Goal: Use online tool/utility: Utilize a website feature to perform a specific function

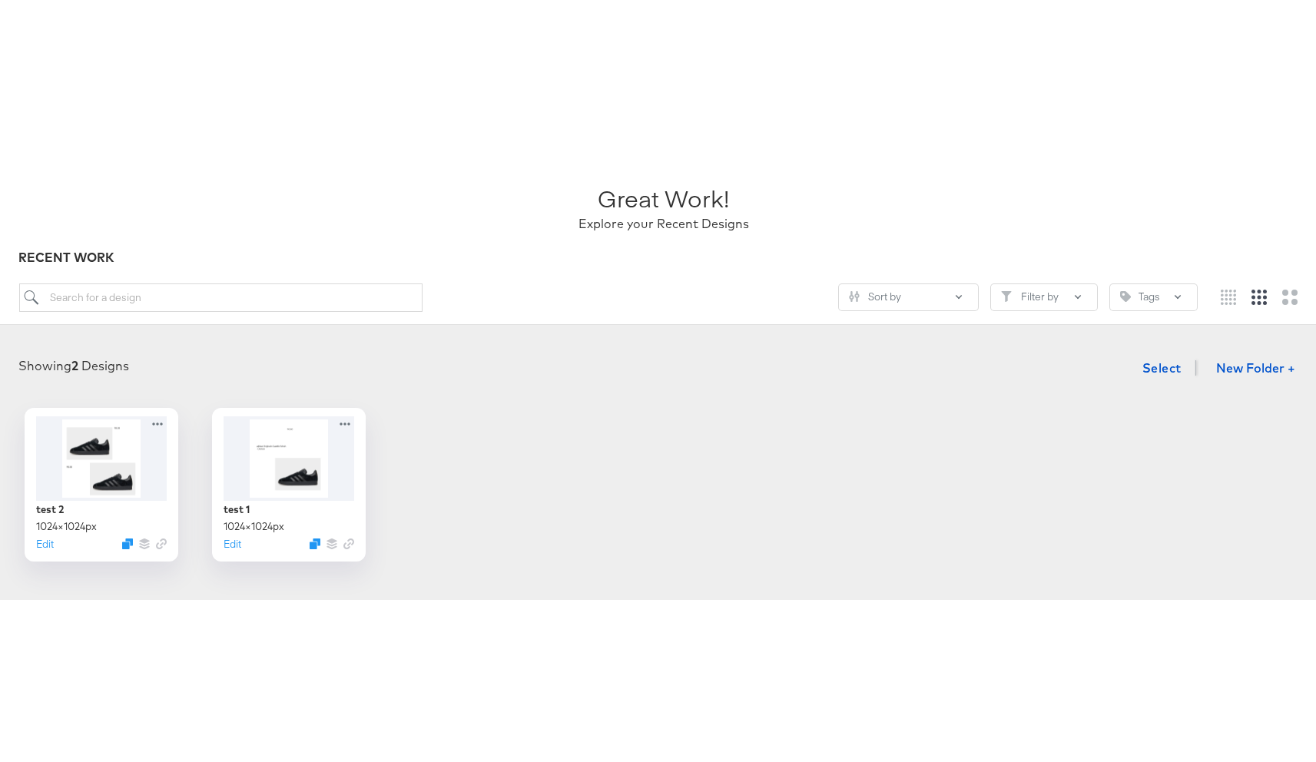
scroll to position [89, 0]
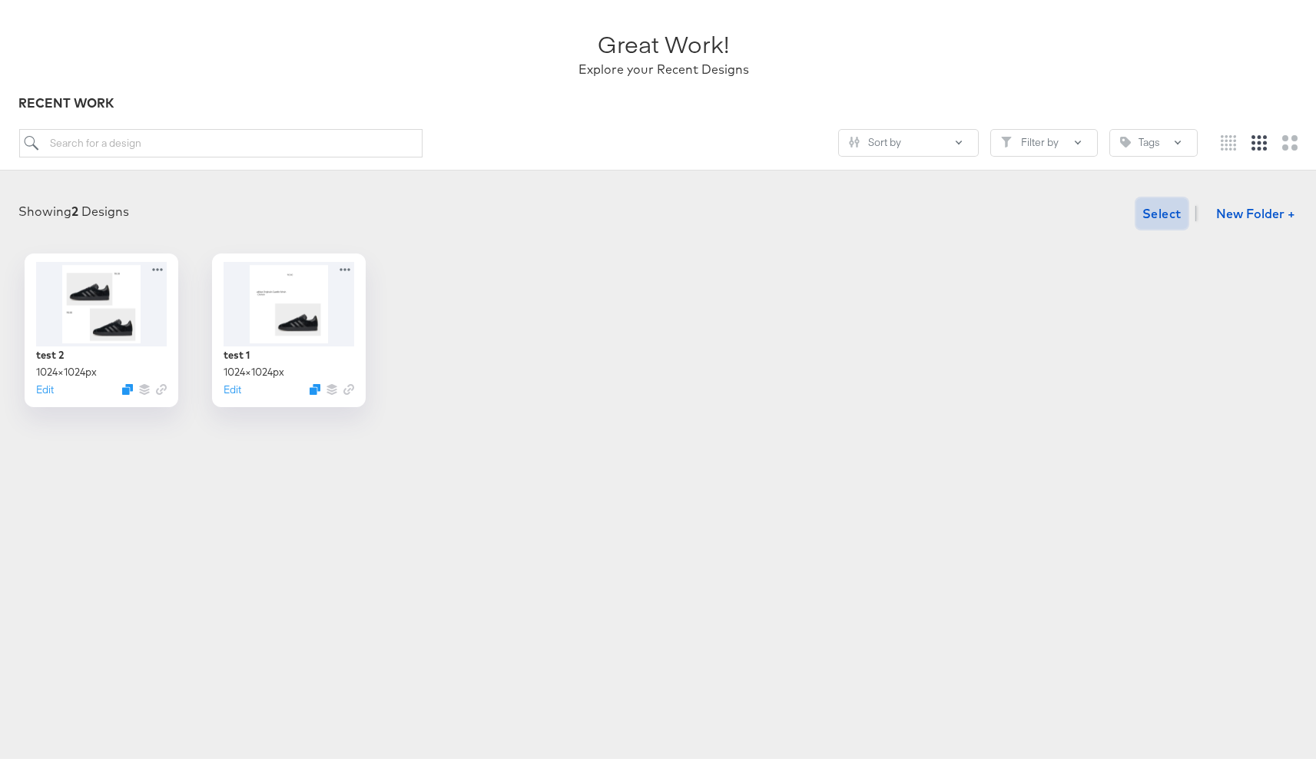
click at [1152, 207] on span "Select" at bounding box center [1162, 211] width 39 height 22
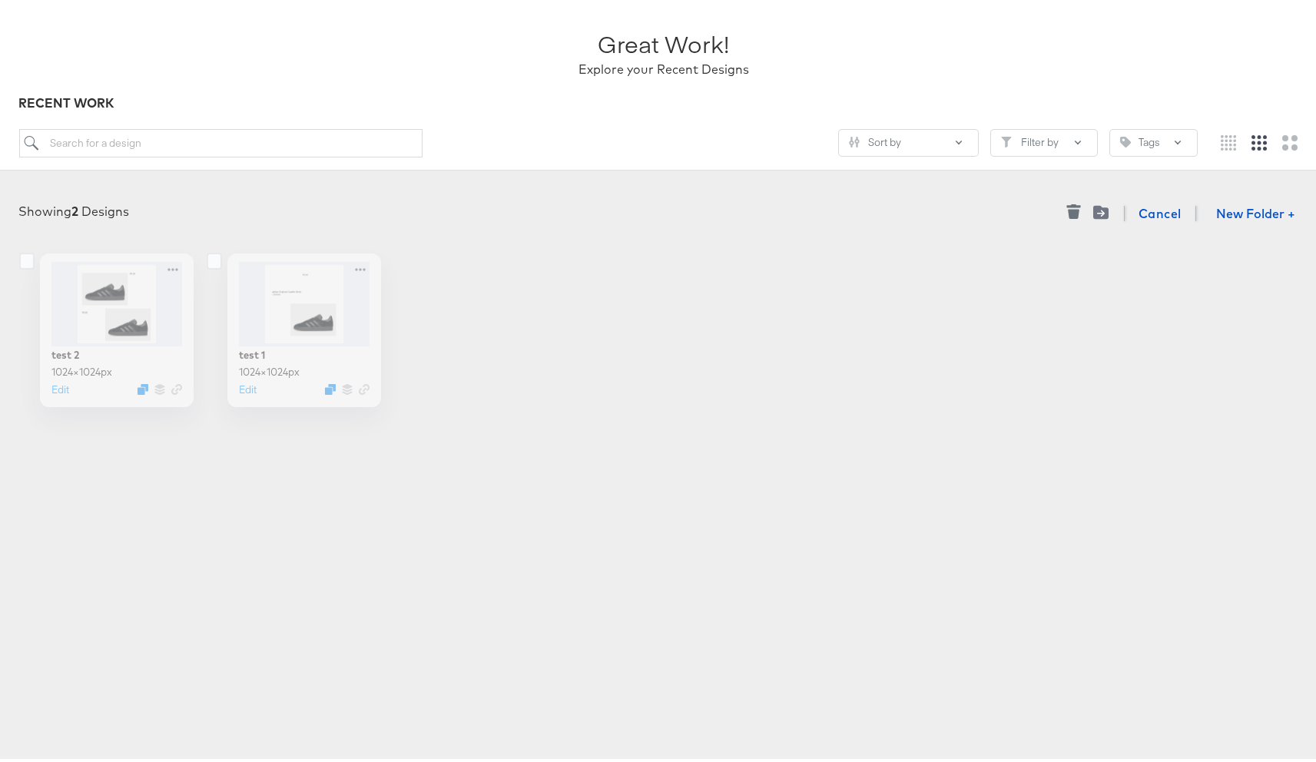
drag, startPoint x: 16, startPoint y: 256, endPoint x: 32, endPoint y: 255, distance: 15.4
click at [19, 256] on icon at bounding box center [26, 258] width 15 height 17
click at [0, 0] on input "checkbox" at bounding box center [0, 0] width 0 height 0
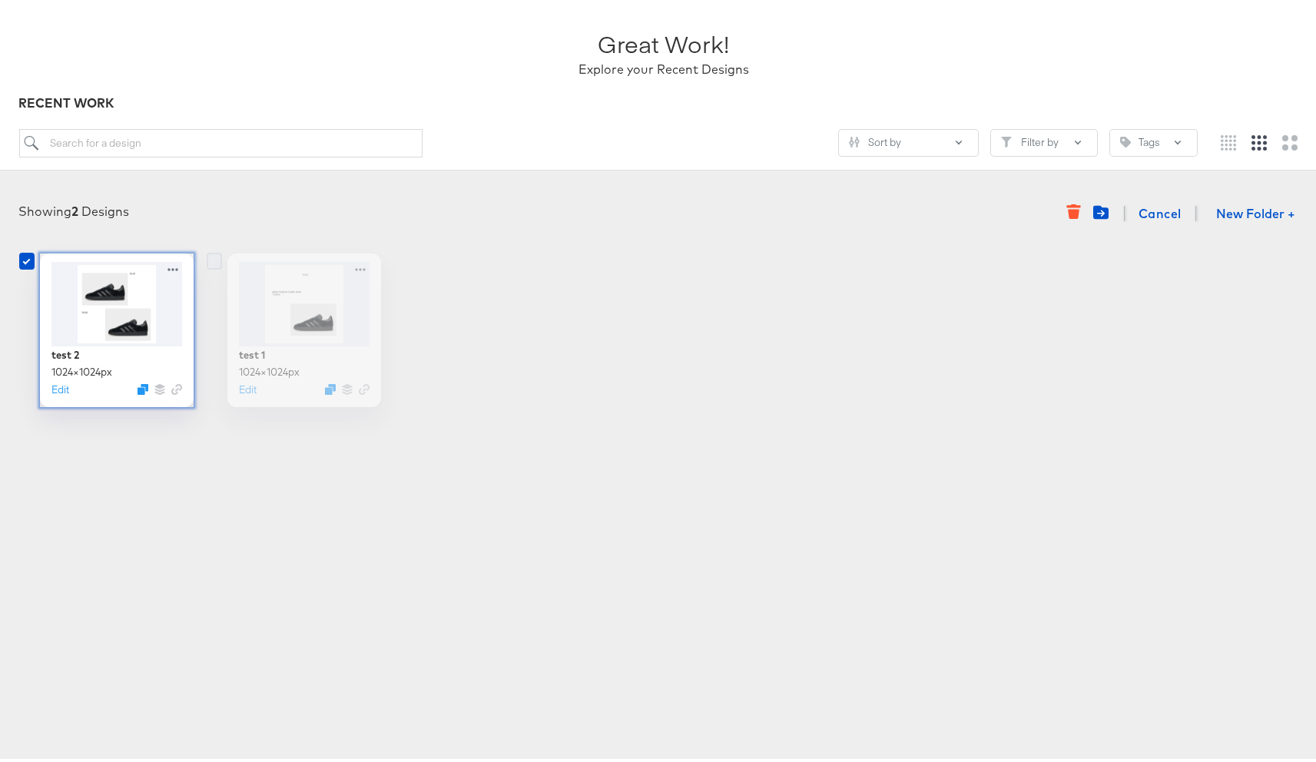
click at [215, 257] on icon at bounding box center [214, 258] width 15 height 17
click at [0, 0] on input "checkbox" at bounding box center [0, 0] width 0 height 0
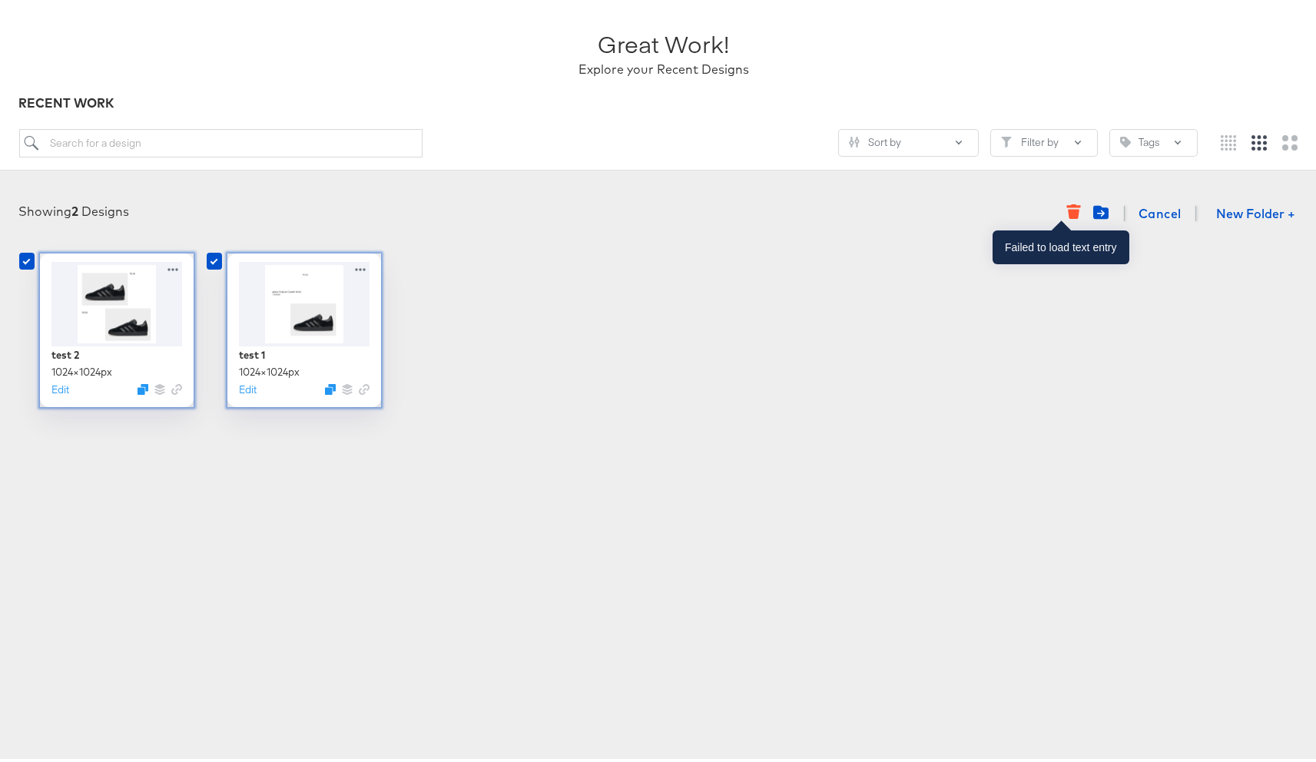
click at [1068, 209] on icon "button" at bounding box center [1074, 212] width 12 height 10
